Goal: Task Accomplishment & Management: Manage account settings

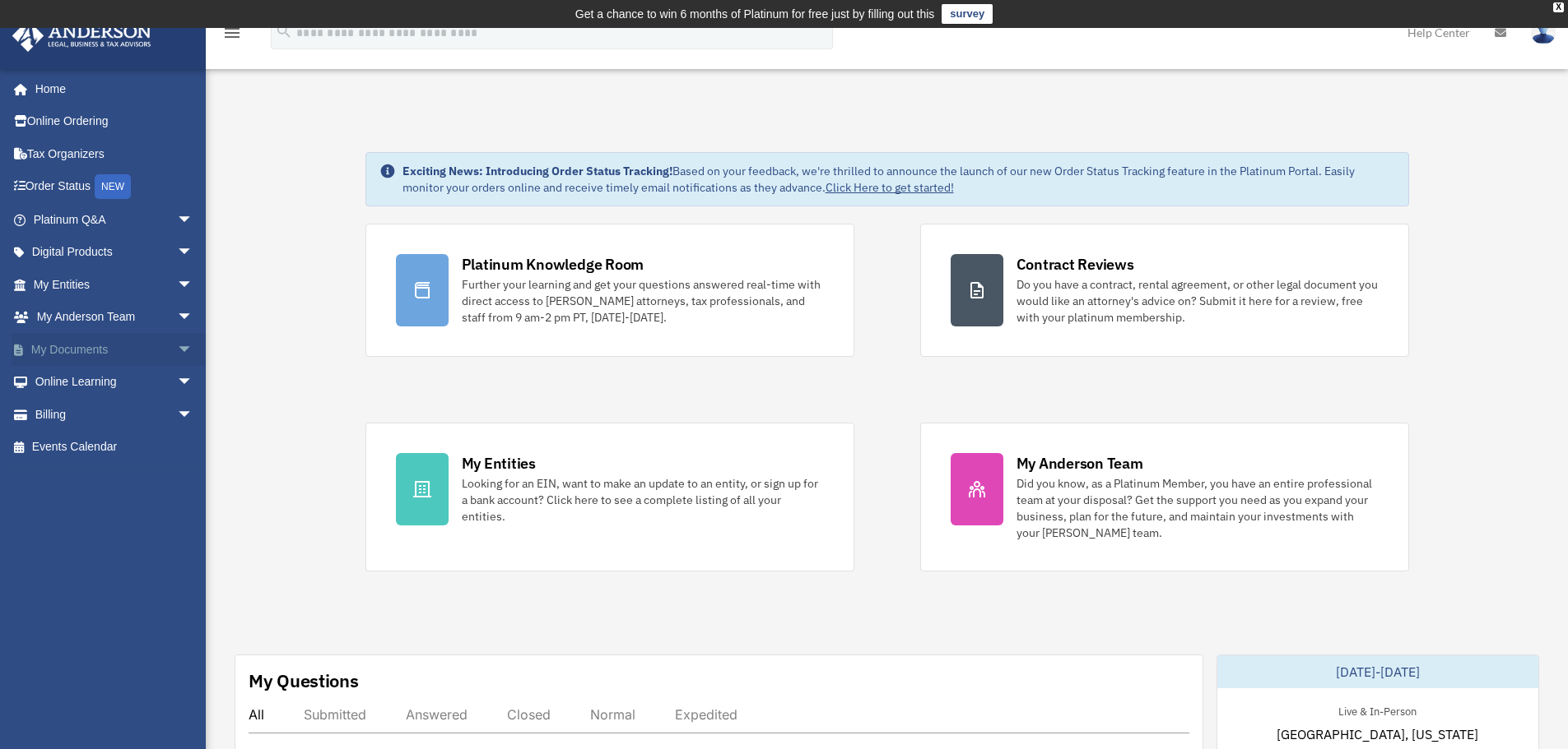
click at [177, 353] on span "arrow_drop_down" at bounding box center [194, 349] width 33 height 34
click at [177, 552] on span "arrow_drop_down" at bounding box center [194, 545] width 33 height 34
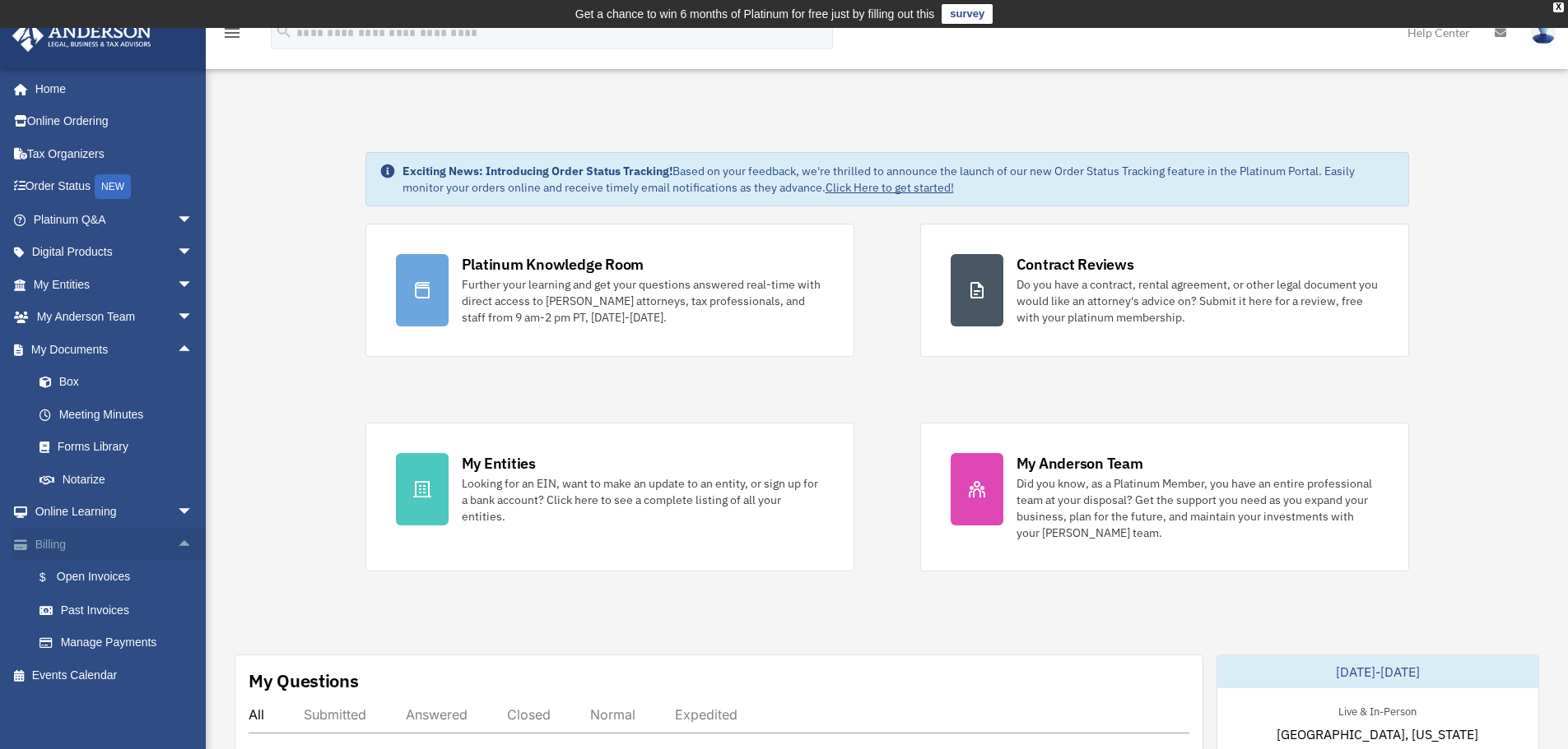
scroll to position [2, 0]
click at [93, 610] on link "Past Invoices" at bounding box center [120, 608] width 196 height 33
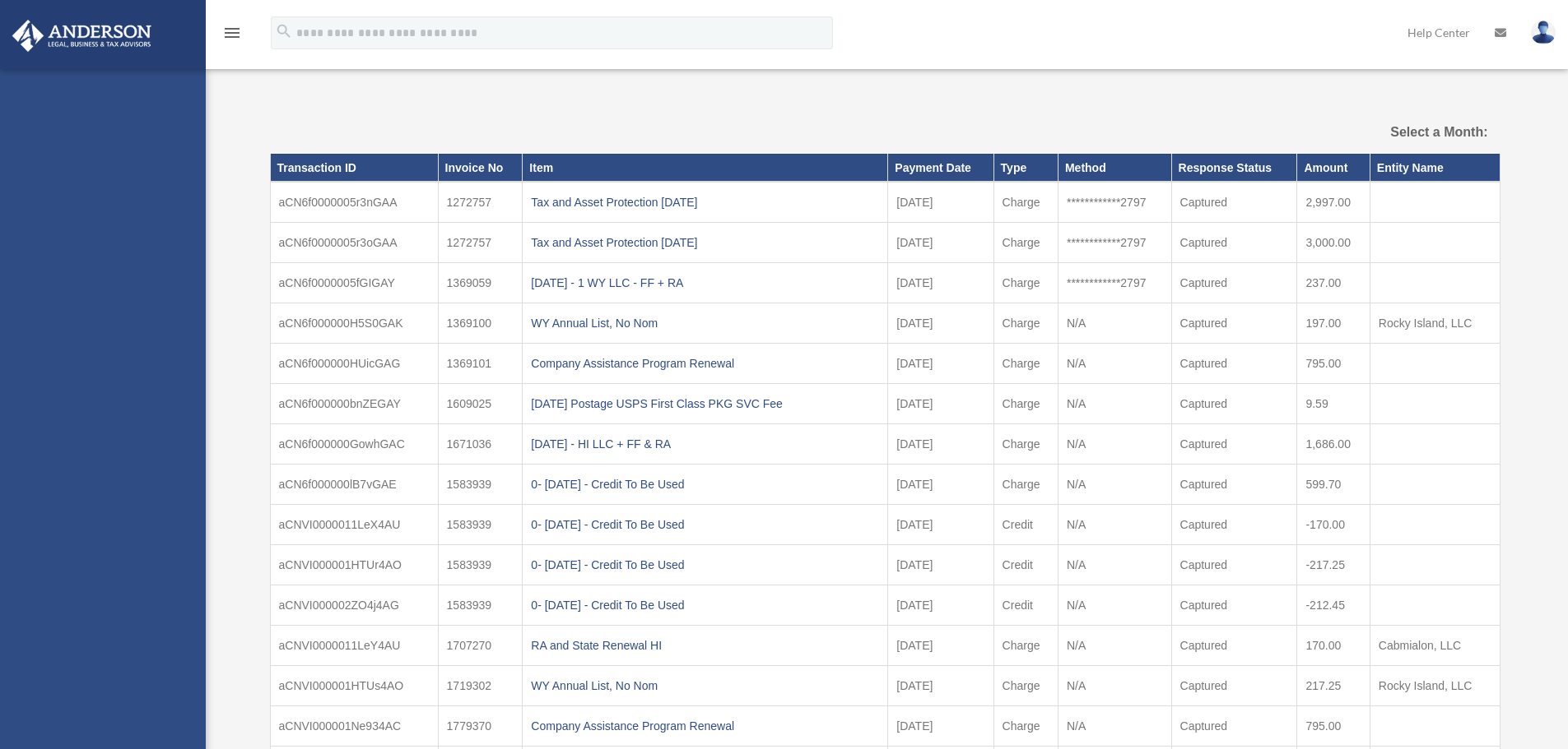
select select
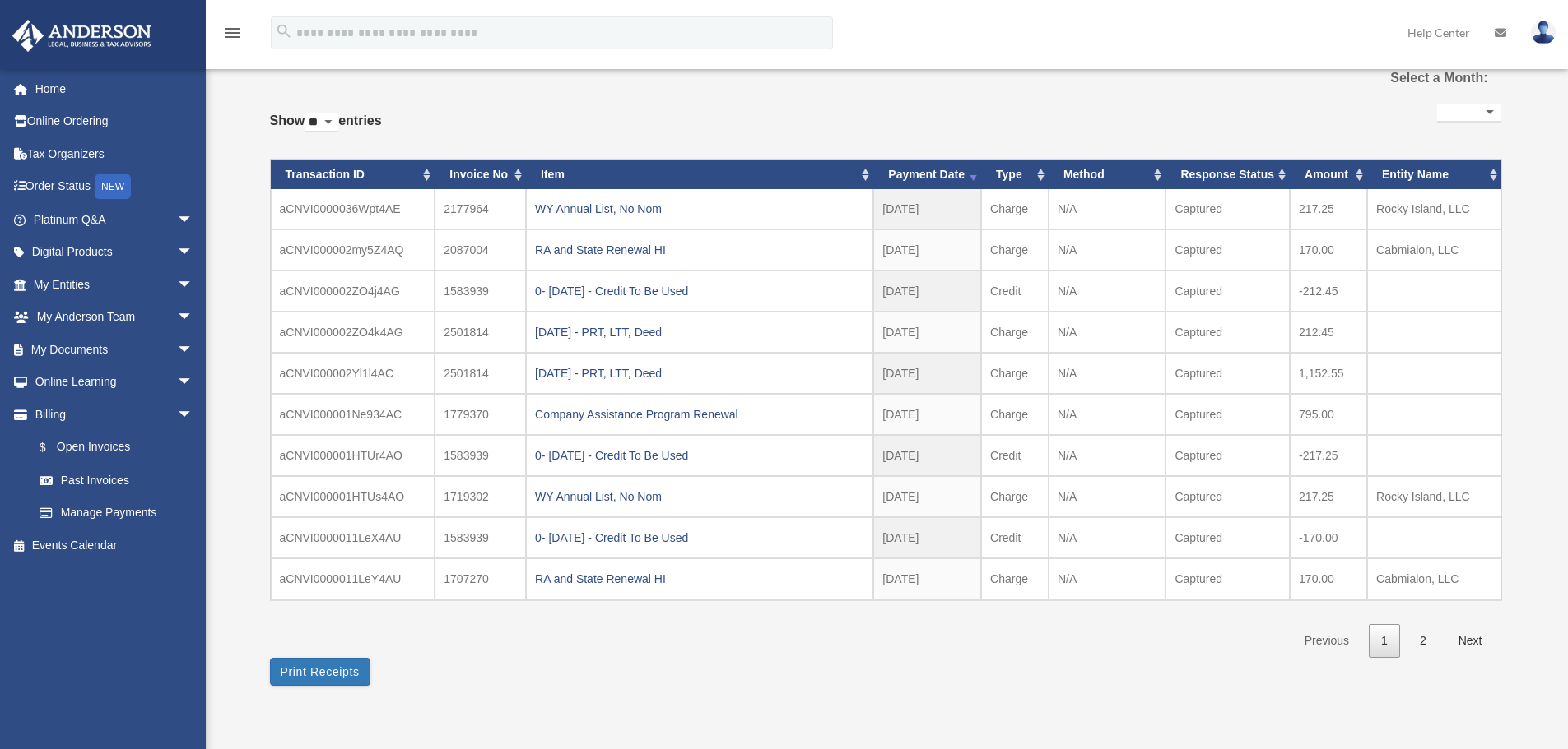
scroll to position [165, 0]
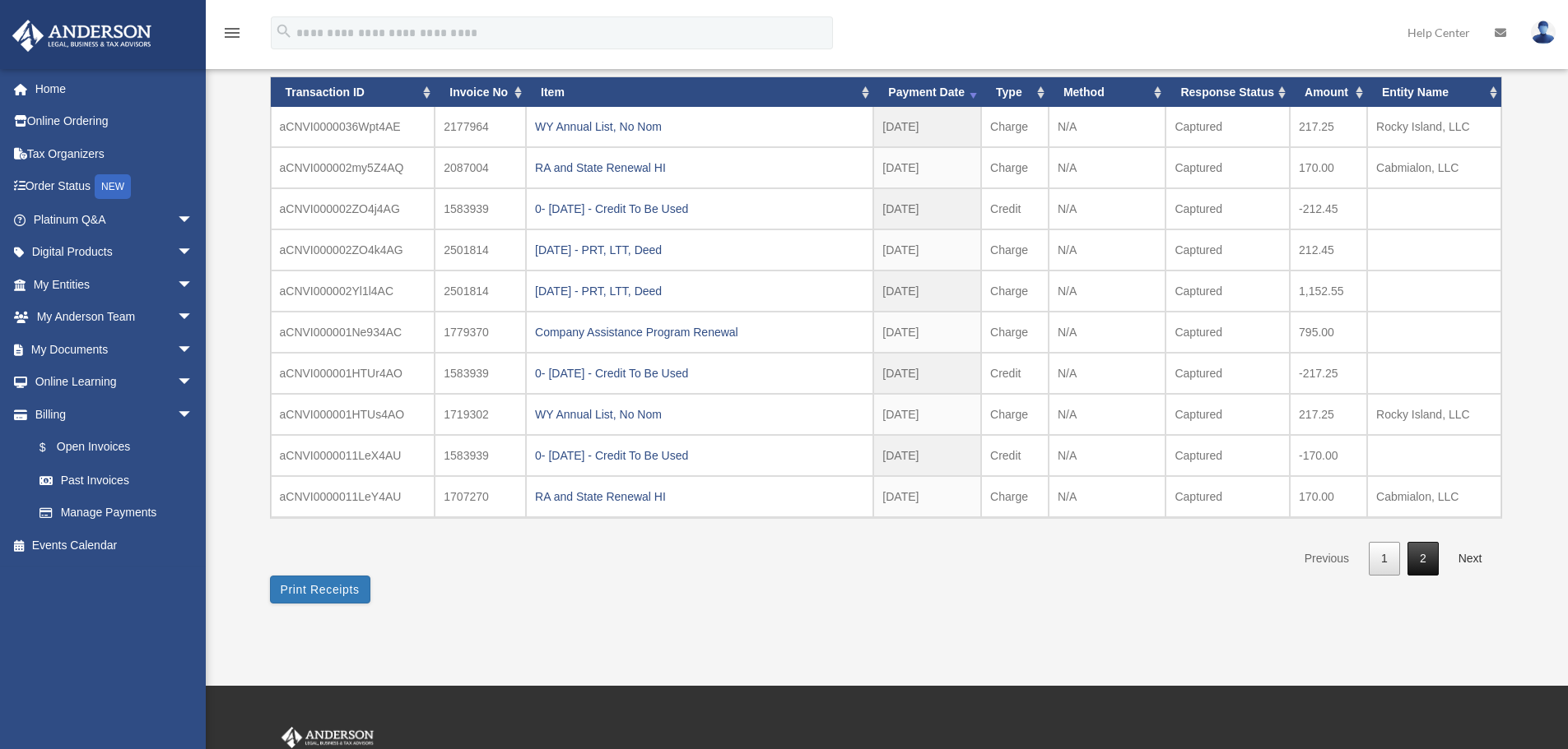
click at [1424, 556] on link "2" at bounding box center [1423, 558] width 31 height 34
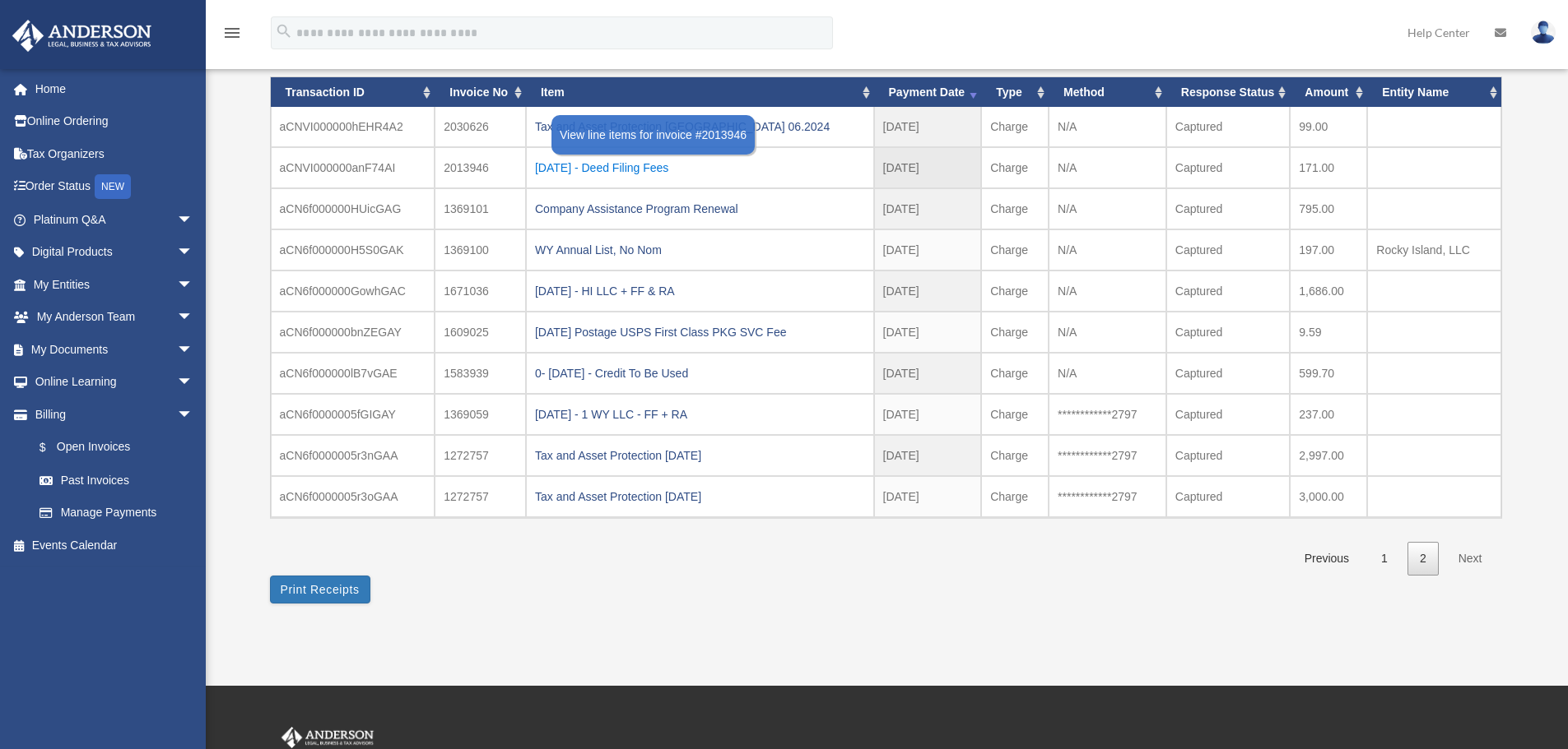
click at [624, 172] on div "2024.04.19 - Deed Filing Fees" at bounding box center [699, 168] width 330 height 23
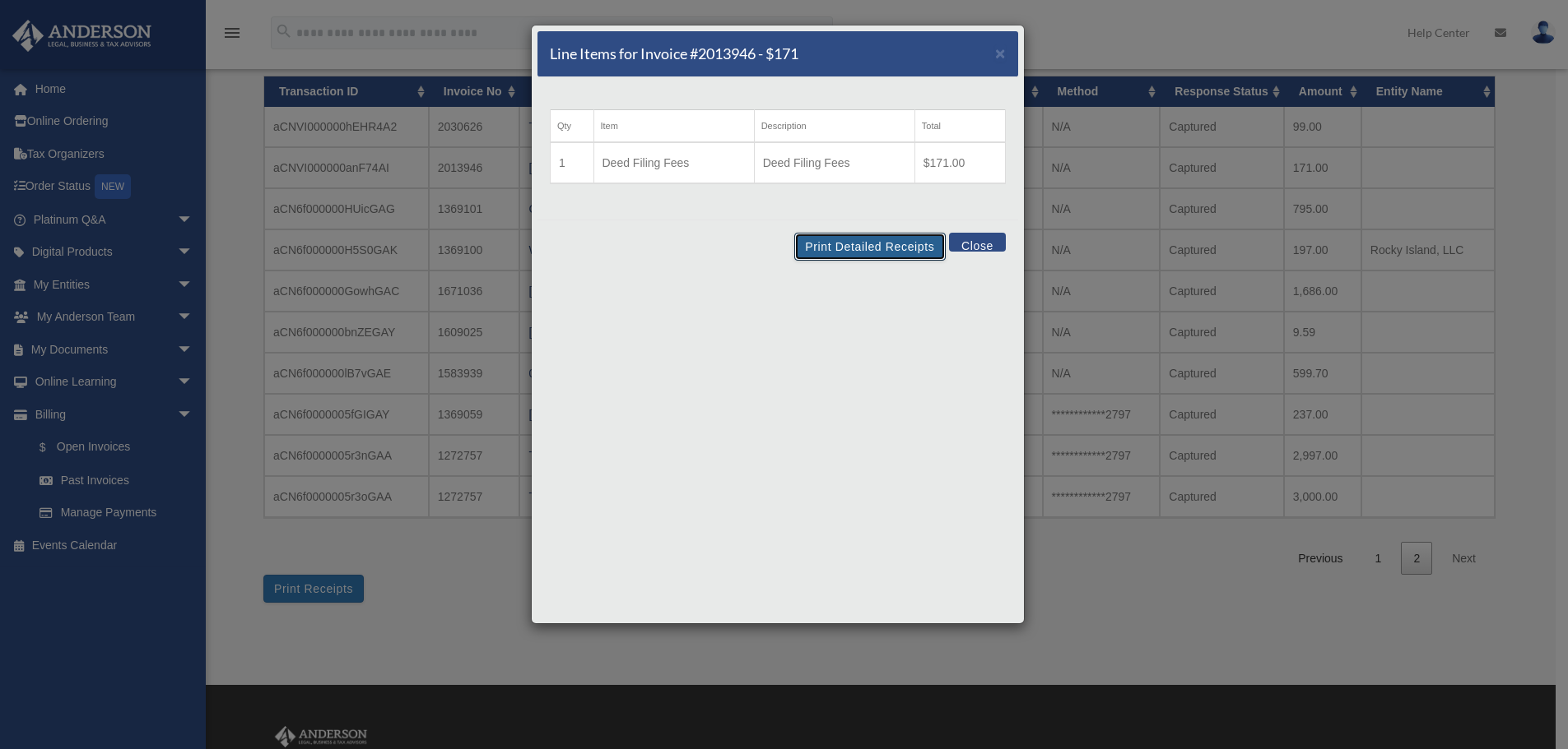
drag, startPoint x: 810, startPoint y: 243, endPoint x: 1285, endPoint y: 641, distance: 619.7
click at [812, 245] on button "Print Detailed Receipts" at bounding box center [870, 246] width 150 height 28
click at [980, 239] on button "Close" at bounding box center [977, 243] width 57 height 19
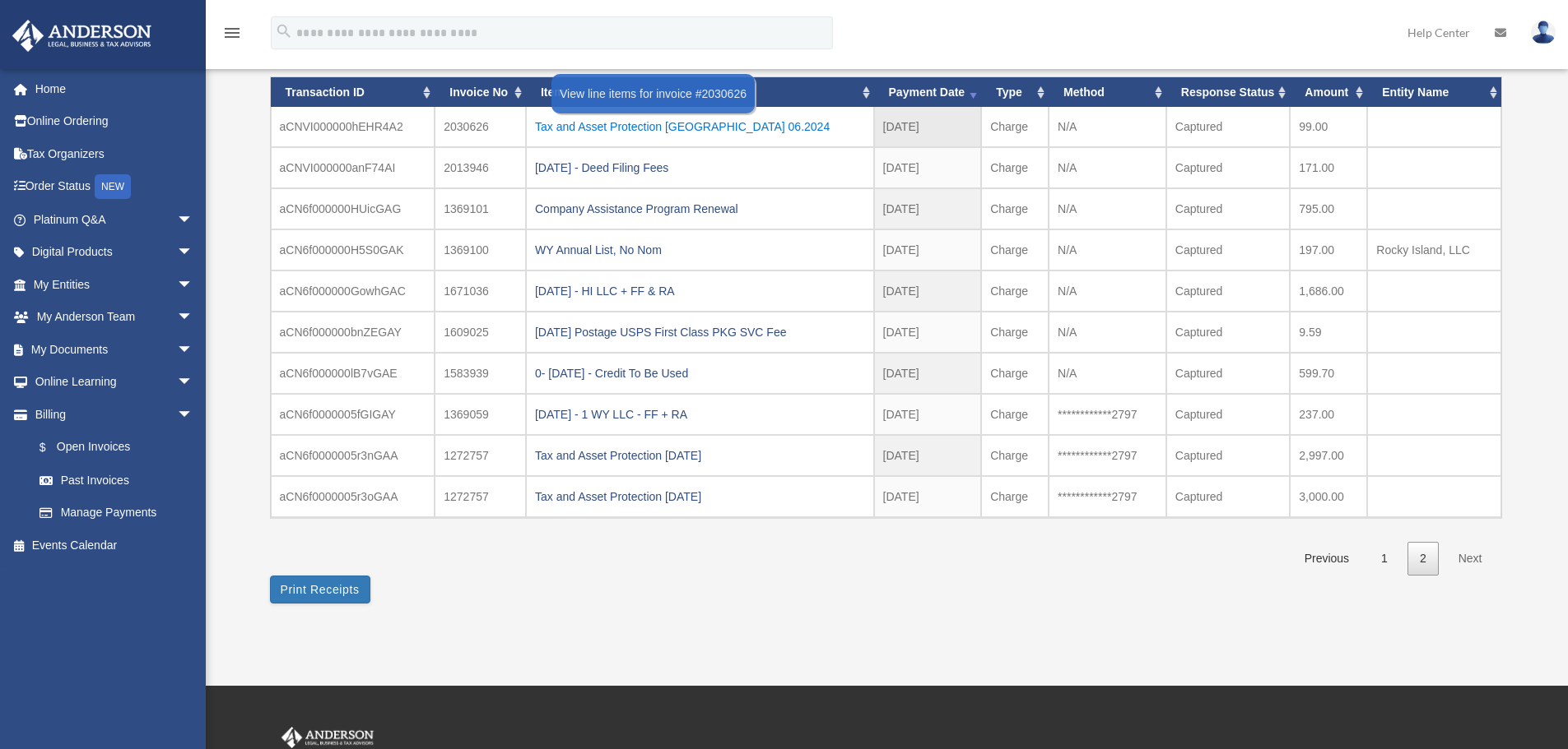
click at [723, 132] on div "Tax and Asset Protection Dallas 06.2024" at bounding box center [699, 127] width 330 height 23
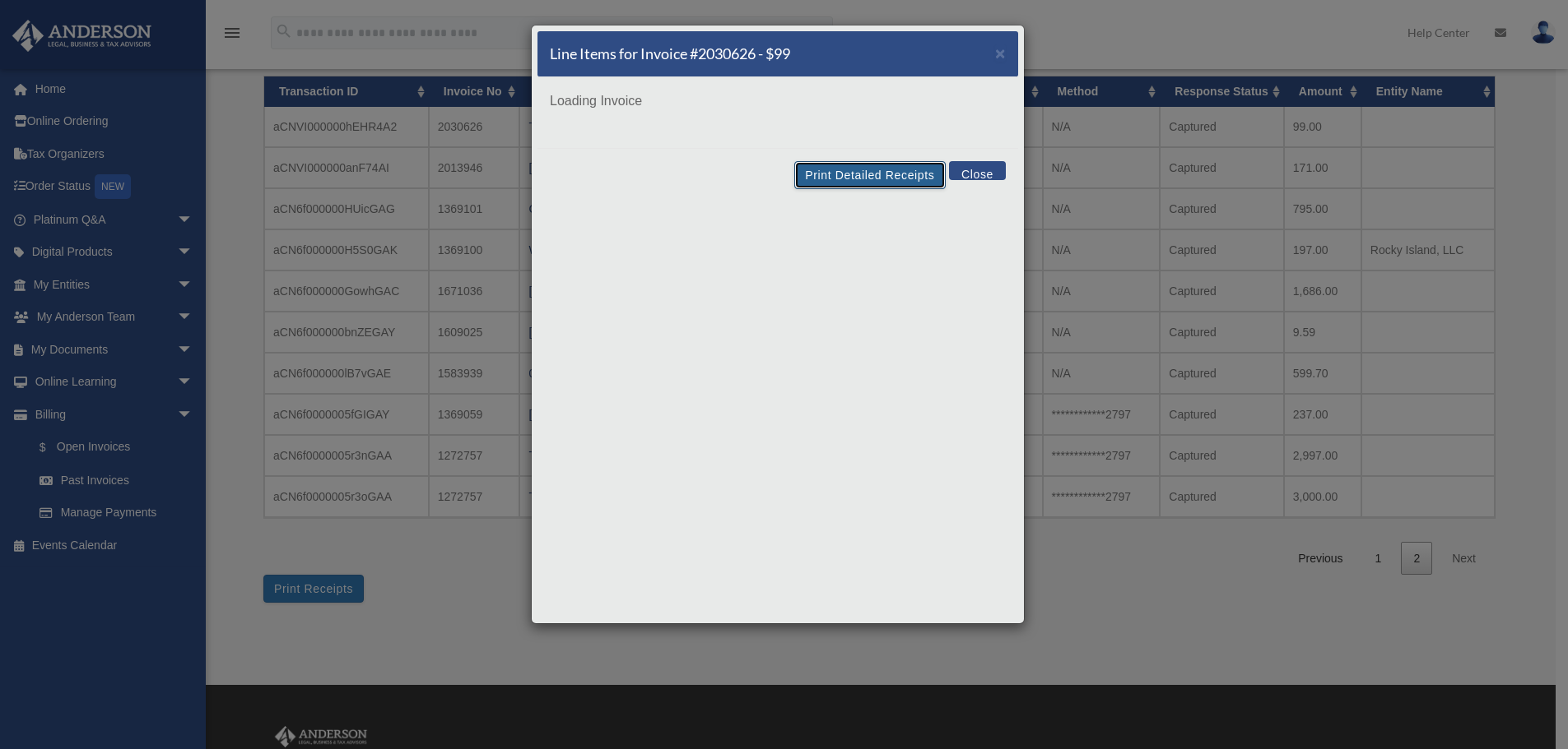
click at [872, 176] on button "Print Detailed Receipts" at bounding box center [870, 174] width 150 height 28
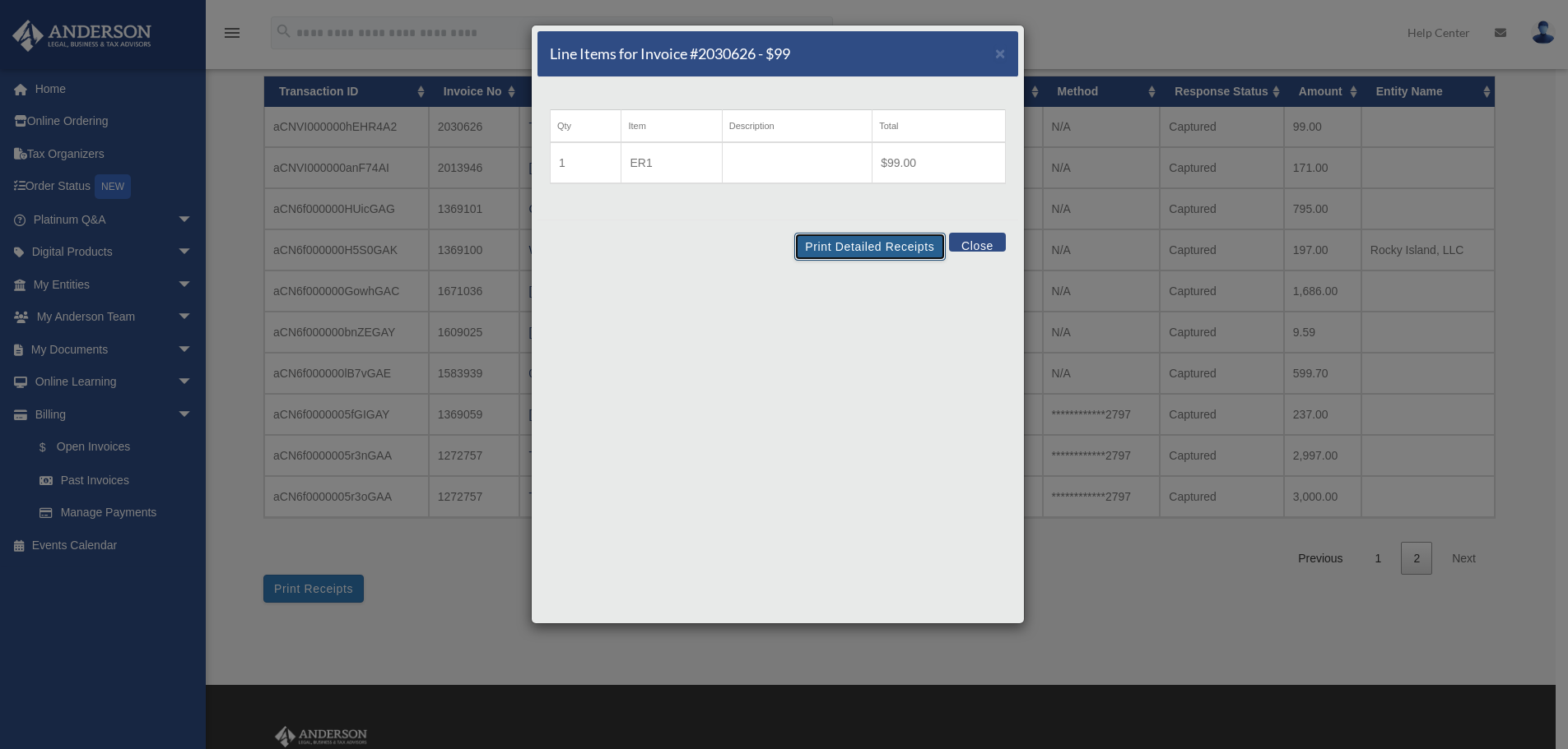
click at [881, 251] on button "Print Detailed Receipts" at bounding box center [870, 246] width 150 height 28
click at [996, 249] on button "Close" at bounding box center [977, 243] width 57 height 19
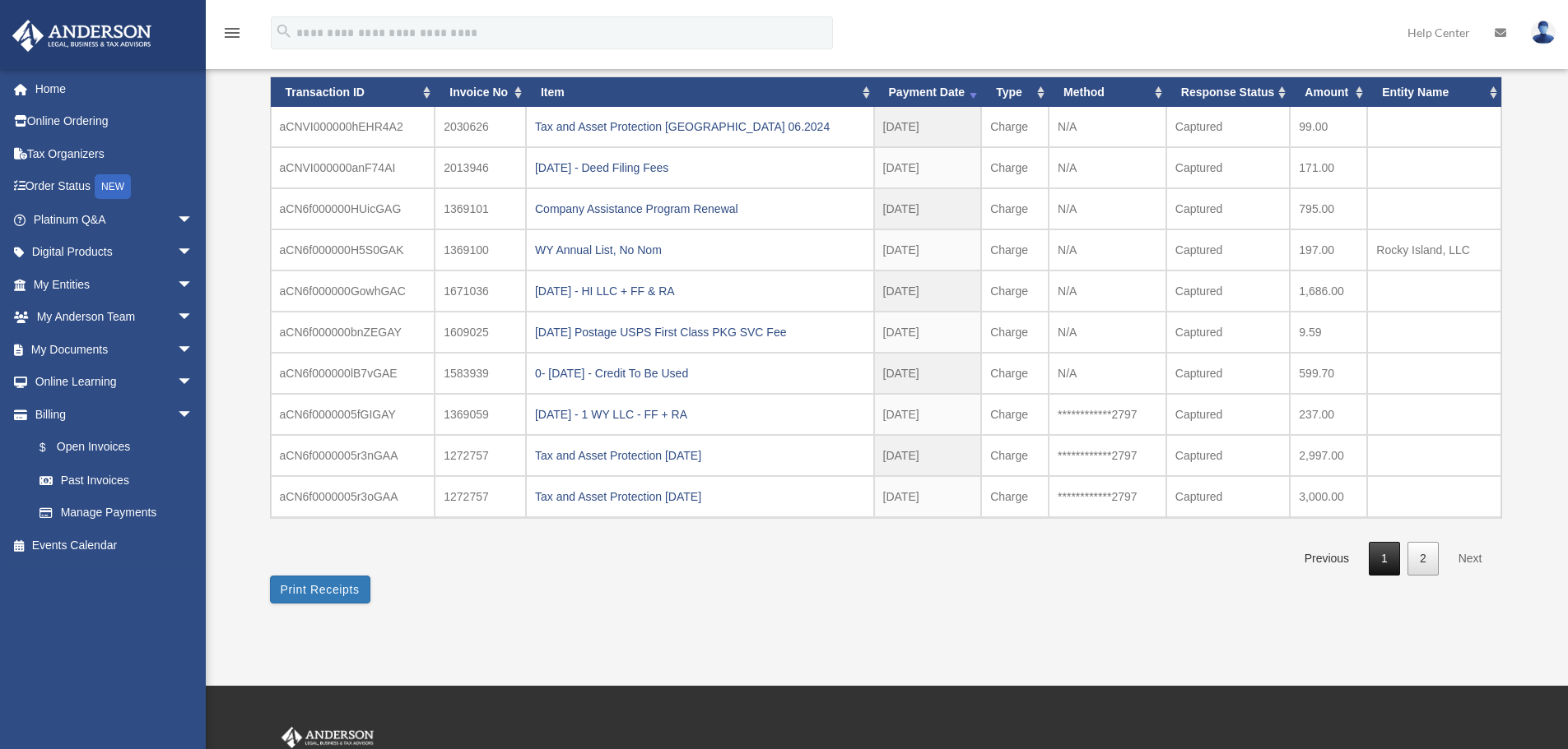
click at [1387, 556] on link "1" at bounding box center [1384, 558] width 31 height 34
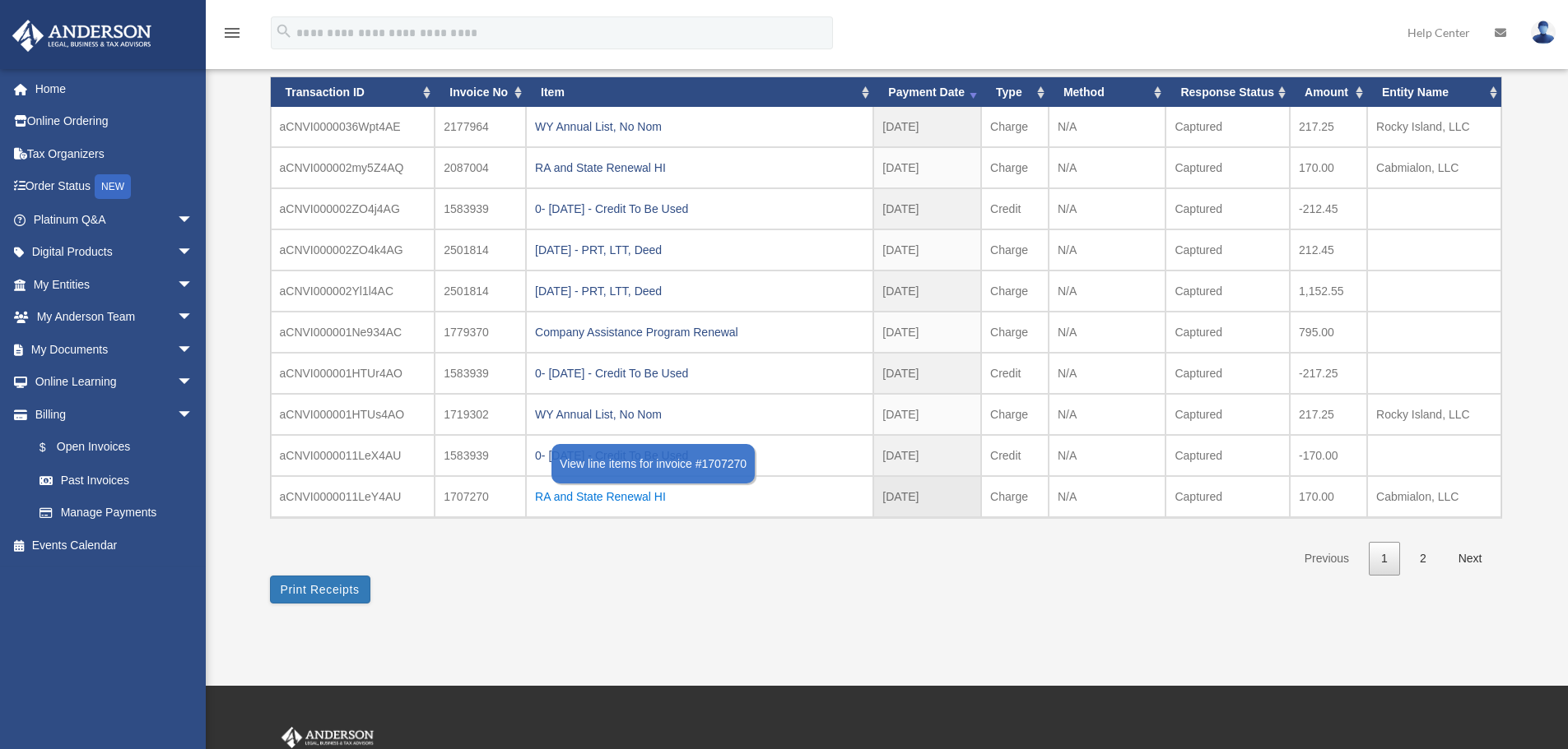
click at [619, 494] on div "RA and State Renewal HI" at bounding box center [699, 497] width 329 height 23
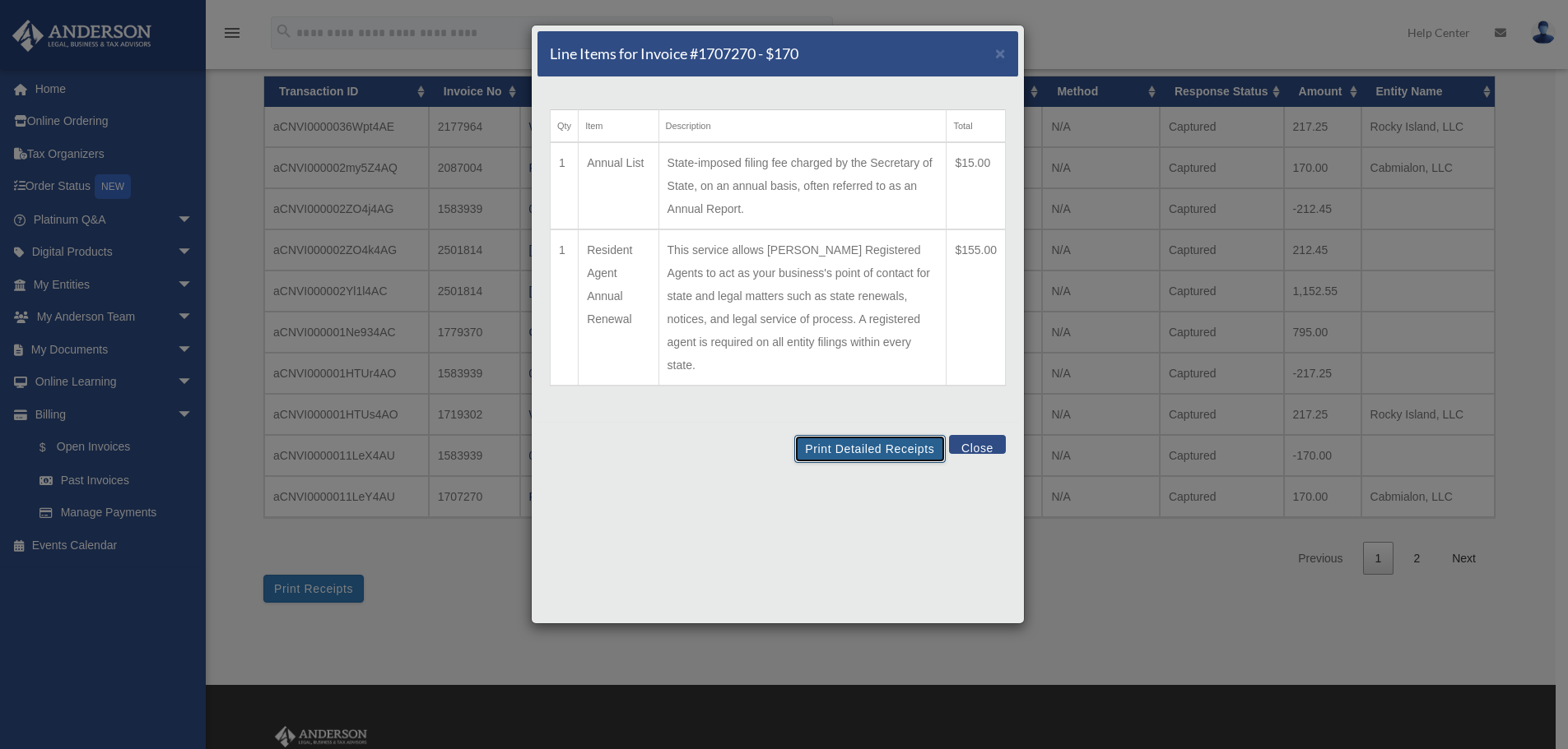
click at [872, 435] on button "Print Detailed Receipts" at bounding box center [870, 449] width 150 height 28
click at [983, 435] on button "Close" at bounding box center [977, 445] width 57 height 19
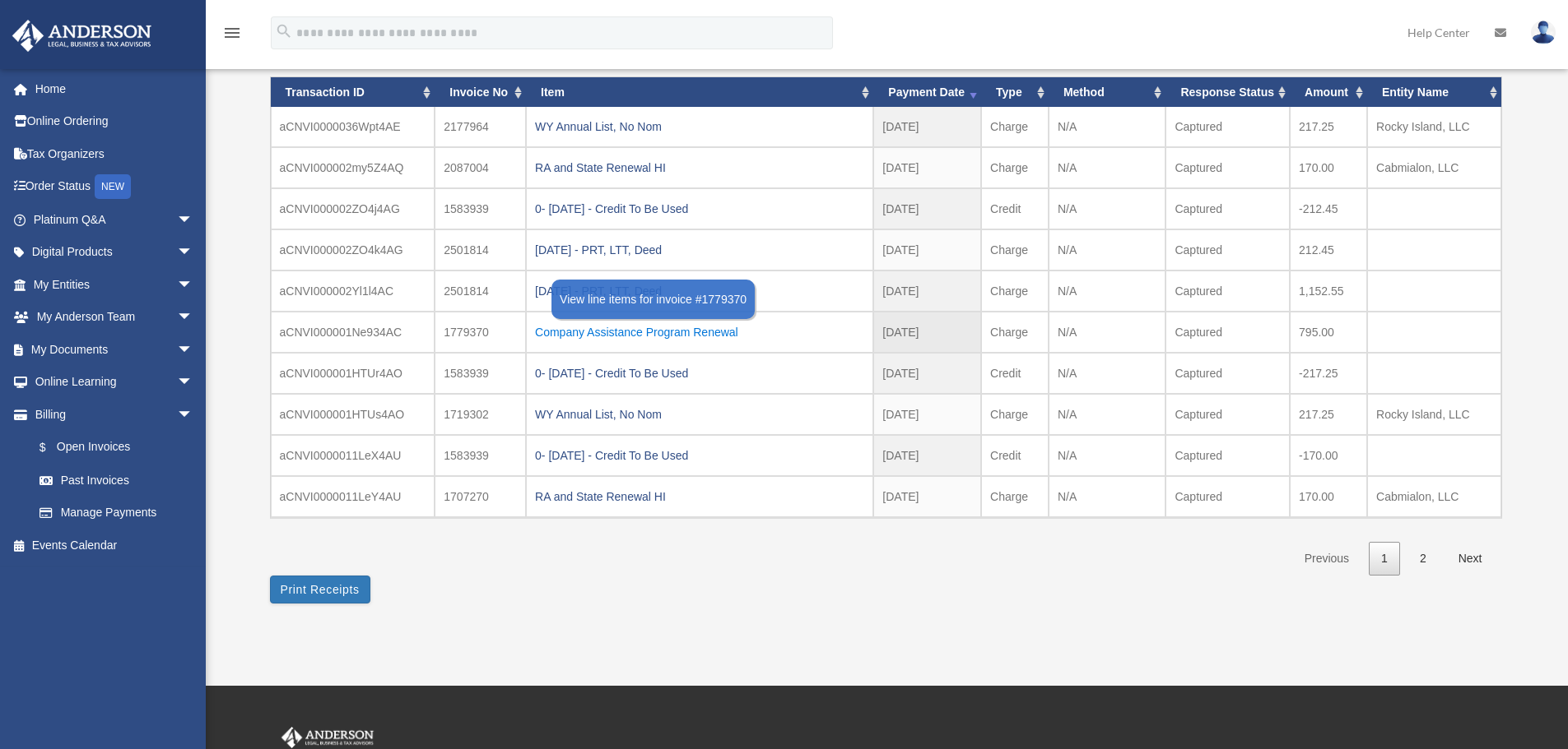
click at [705, 336] on div "Company Assistance Program Renewal" at bounding box center [699, 332] width 329 height 23
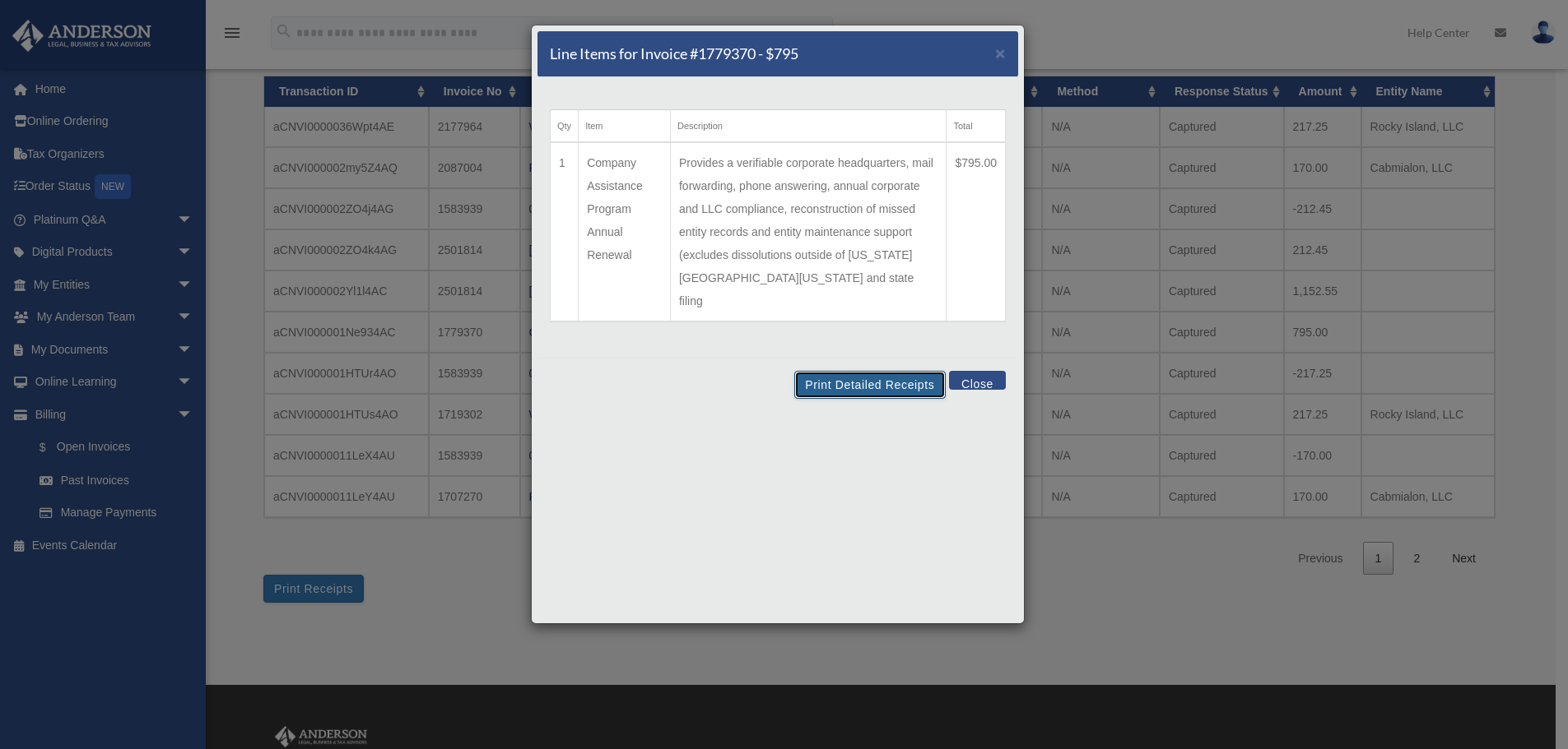
click at [869, 371] on button "Print Detailed Receipts" at bounding box center [870, 384] width 150 height 28
click at [970, 371] on button "Close" at bounding box center [977, 380] width 57 height 19
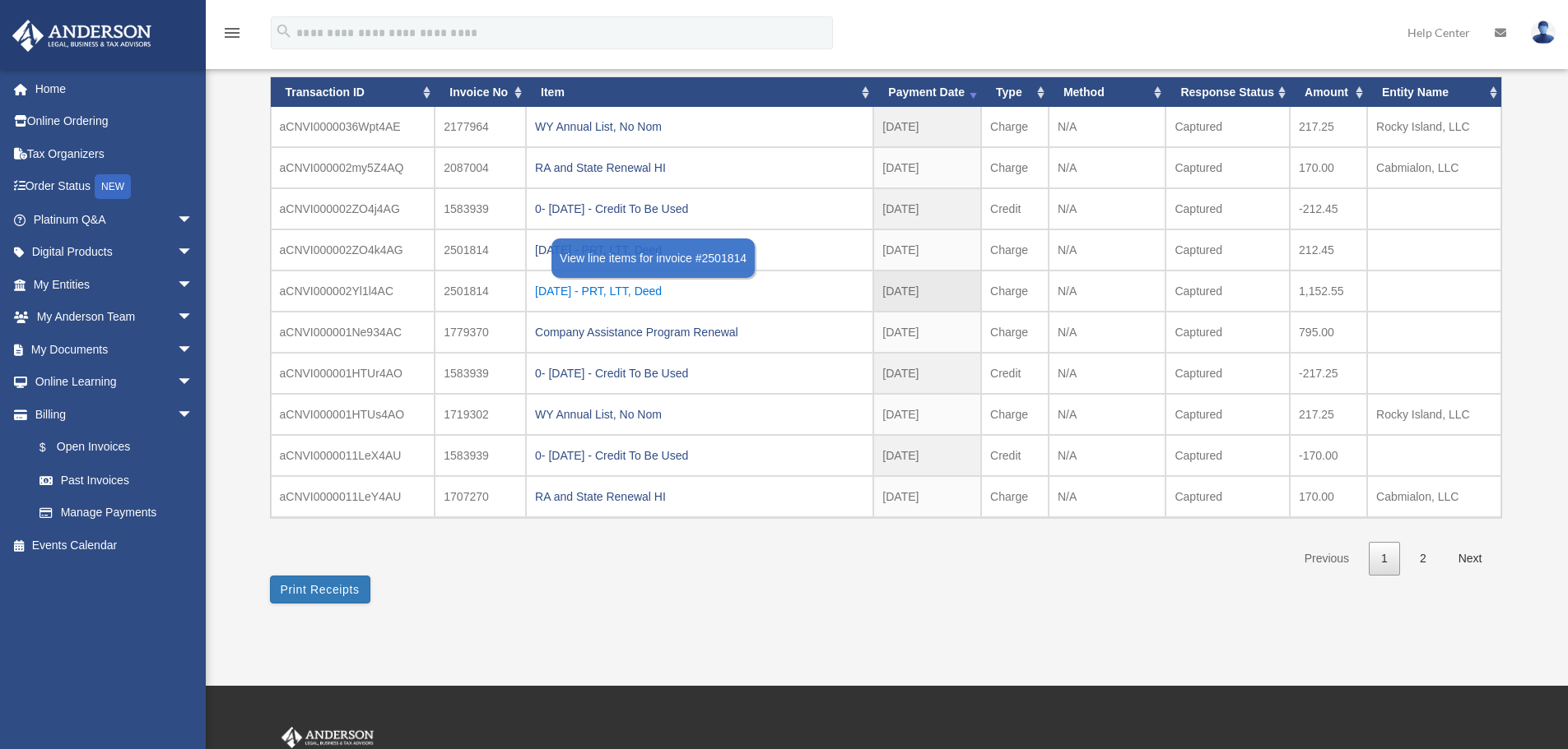
click at [656, 293] on div "2025.05.27 - PRT, LTT, Deed" at bounding box center [699, 292] width 329 height 23
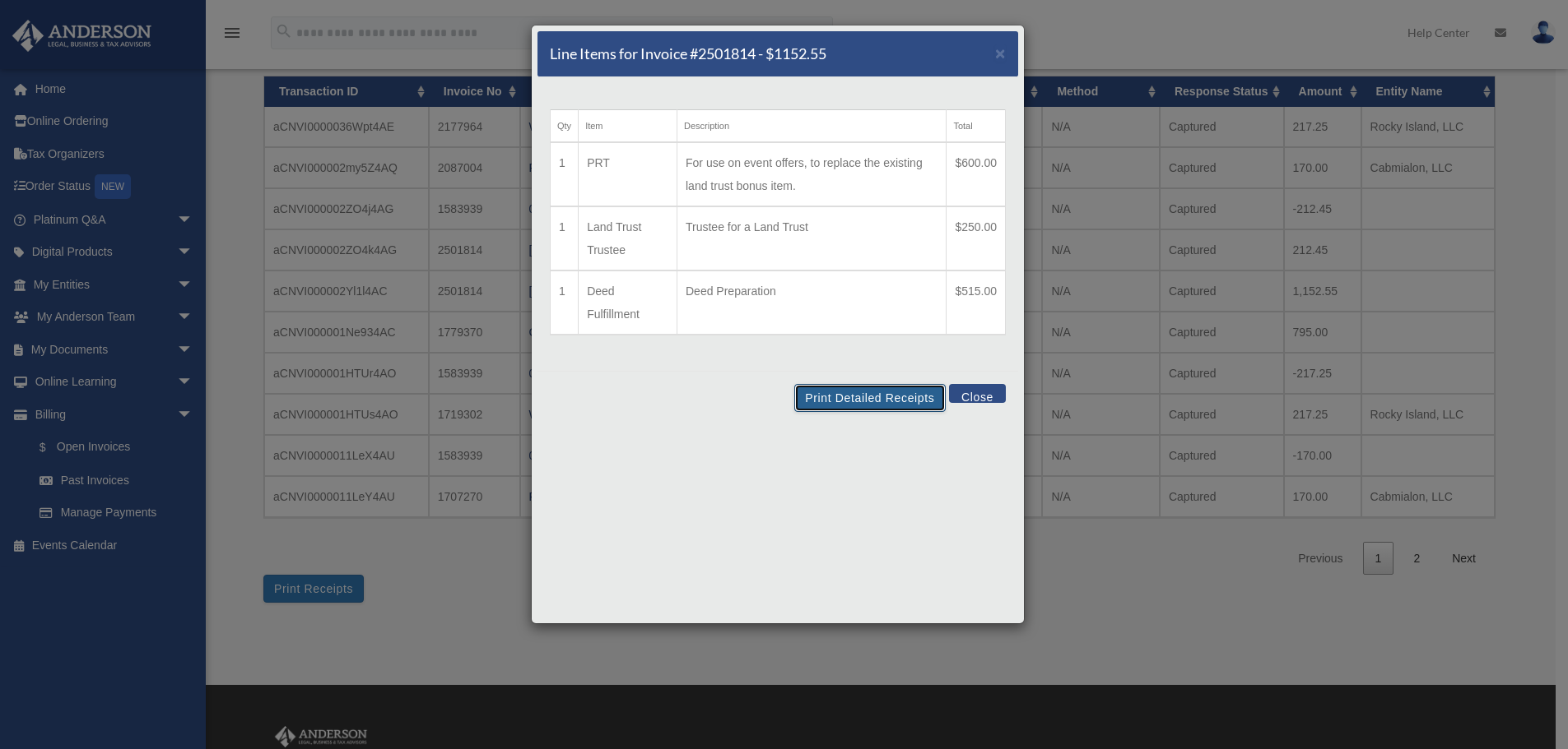
click at [873, 404] on button "Print Detailed Receipts" at bounding box center [870, 398] width 150 height 28
click at [985, 391] on button "Close" at bounding box center [977, 394] width 57 height 19
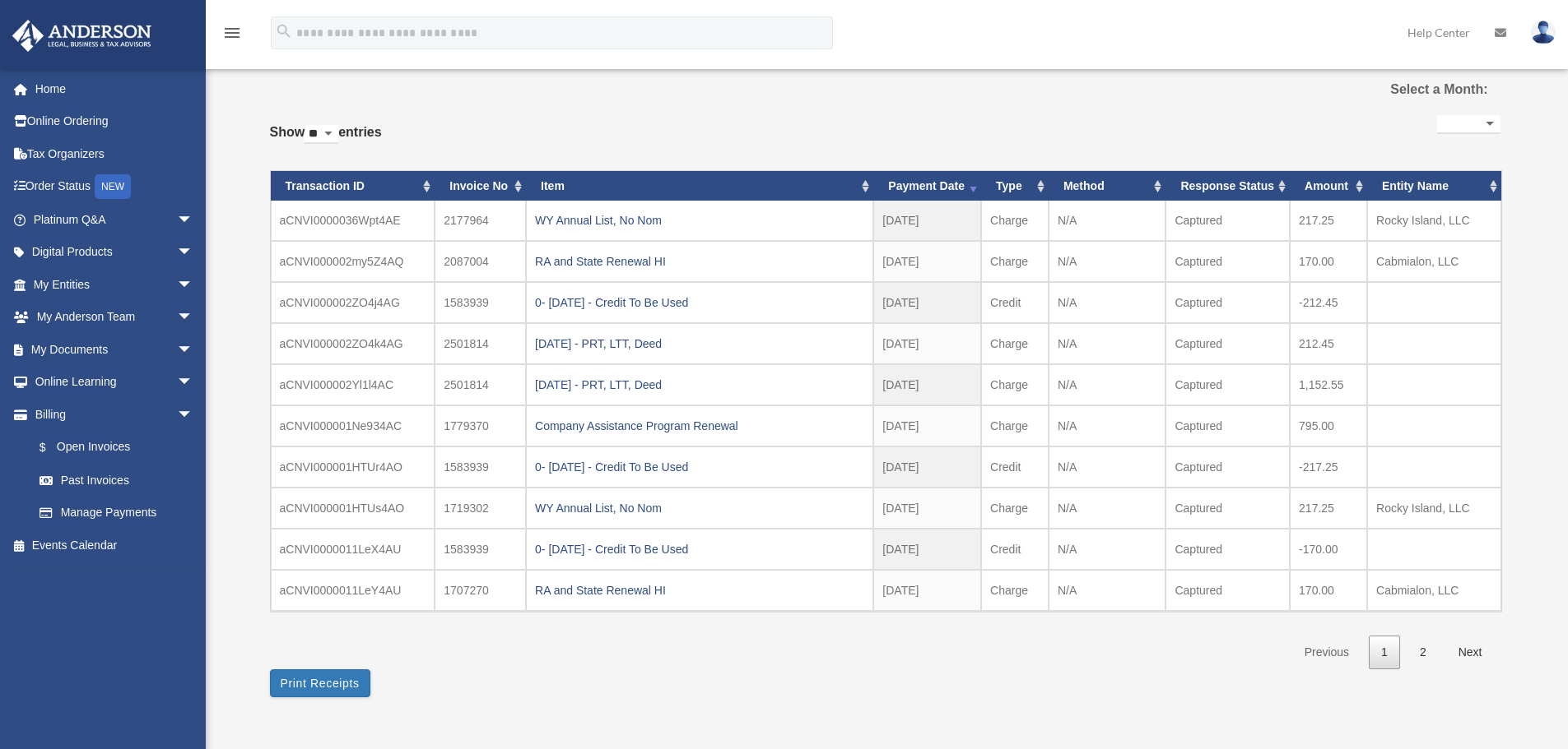
scroll to position [0, 0]
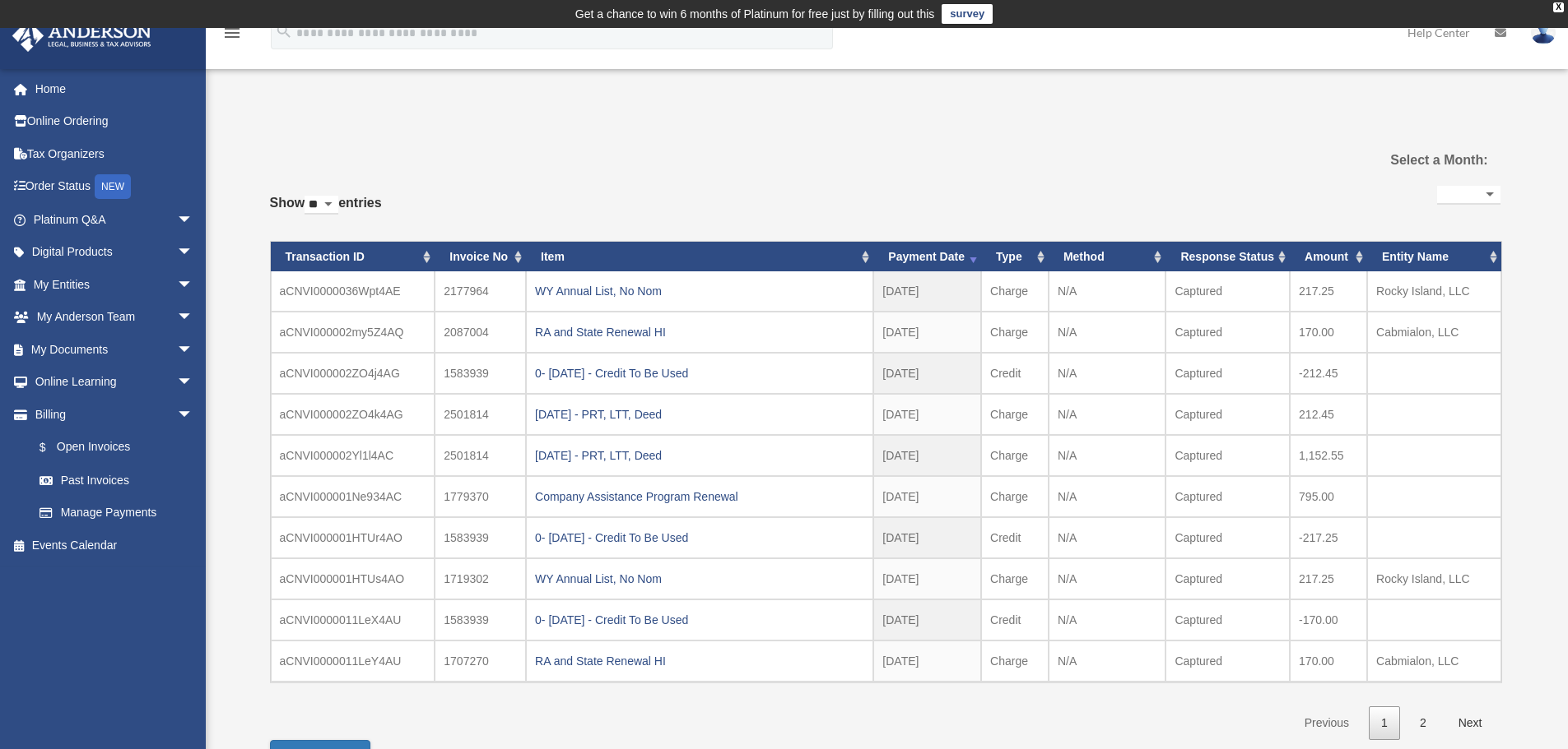
click at [681, 155] on div "**********" at bounding box center [884, 453] width 1230 height 630
click at [105, 82] on link "Home" at bounding box center [115, 89] width 206 height 33
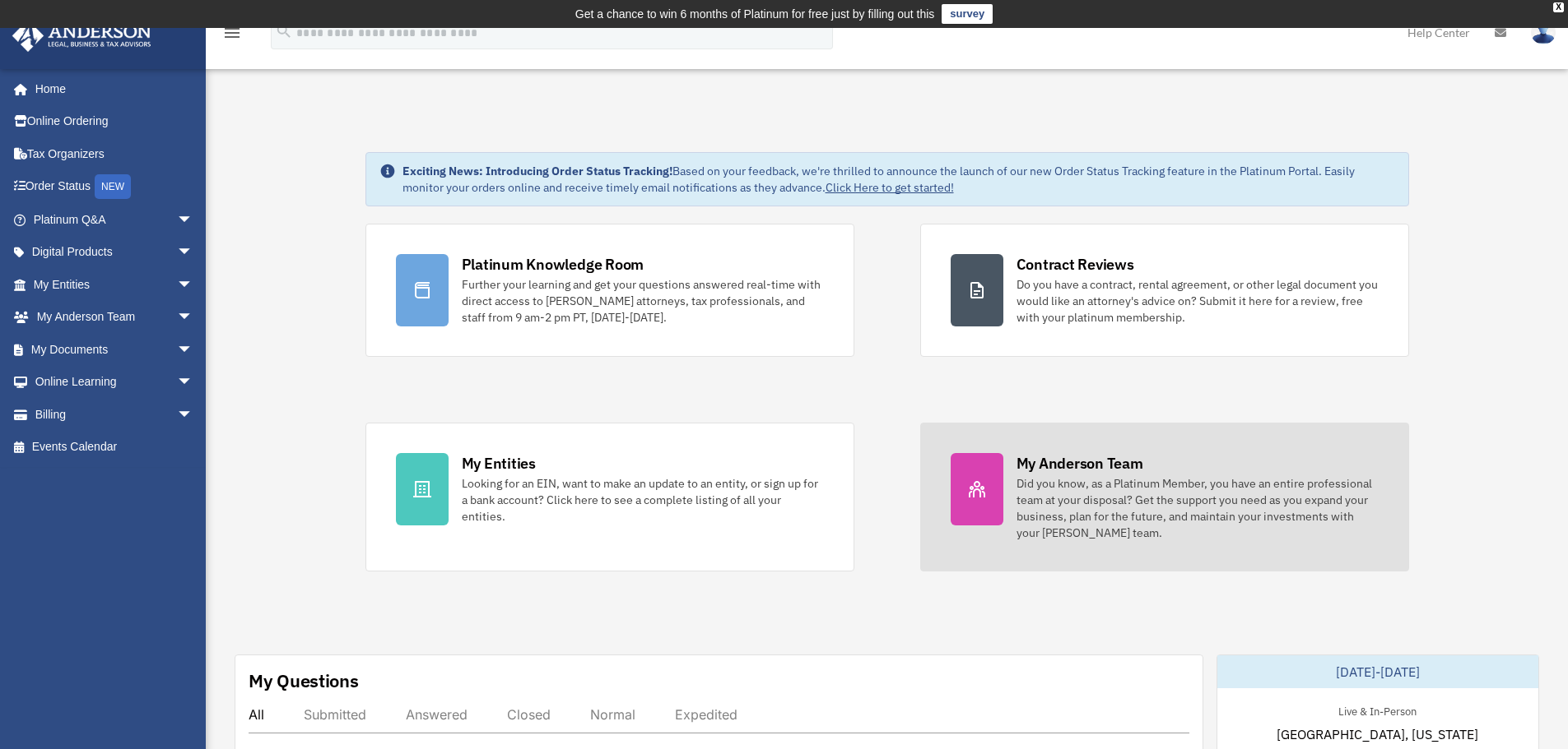
click at [1182, 510] on div "Did you know, as a Platinum Member, you have an entire professional team at you…" at bounding box center [1197, 508] width 362 height 65
